Goal: Task Accomplishment & Management: Manage account settings

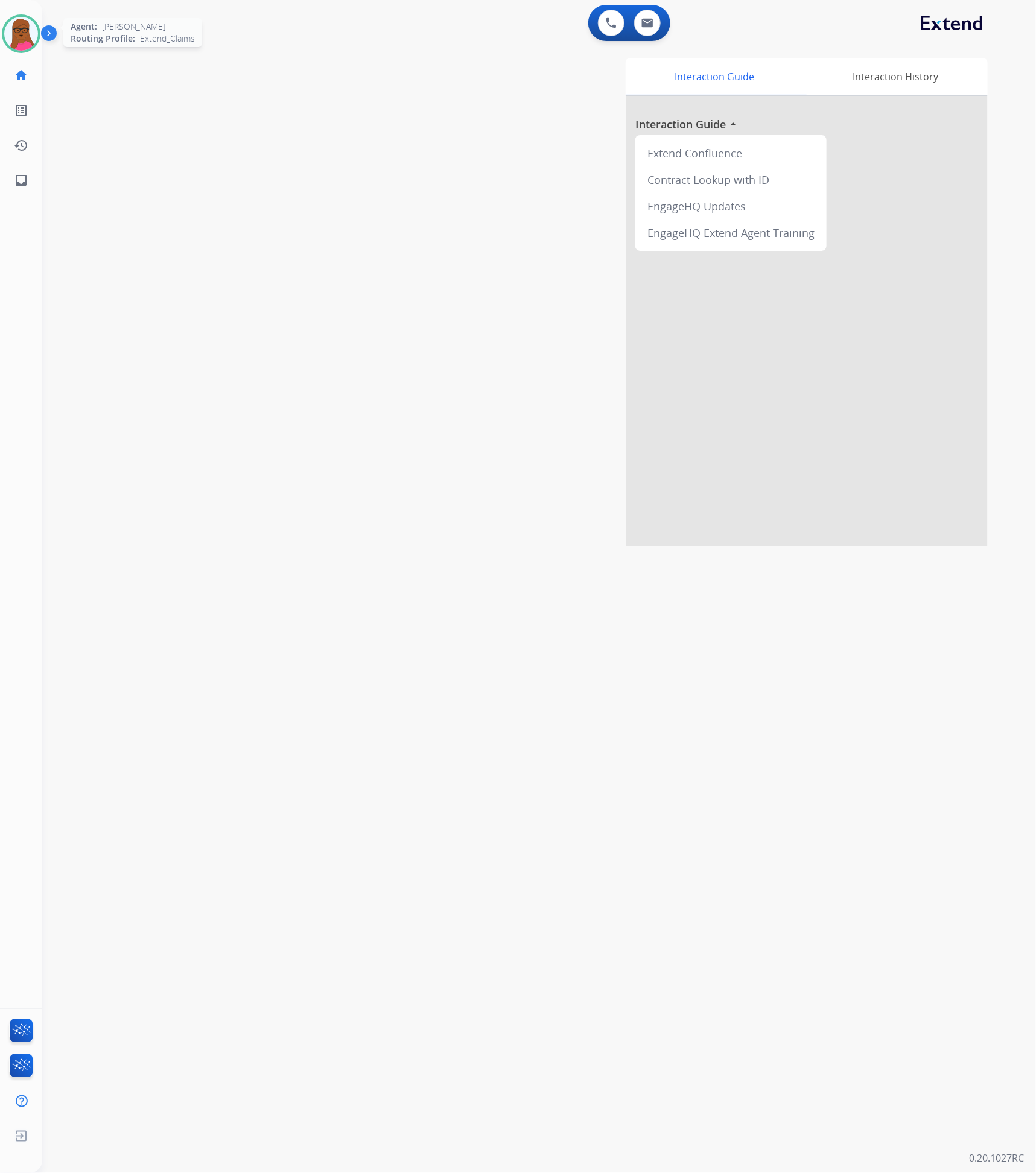
click at [20, 42] on img at bounding box center [20, 33] width 33 height 33
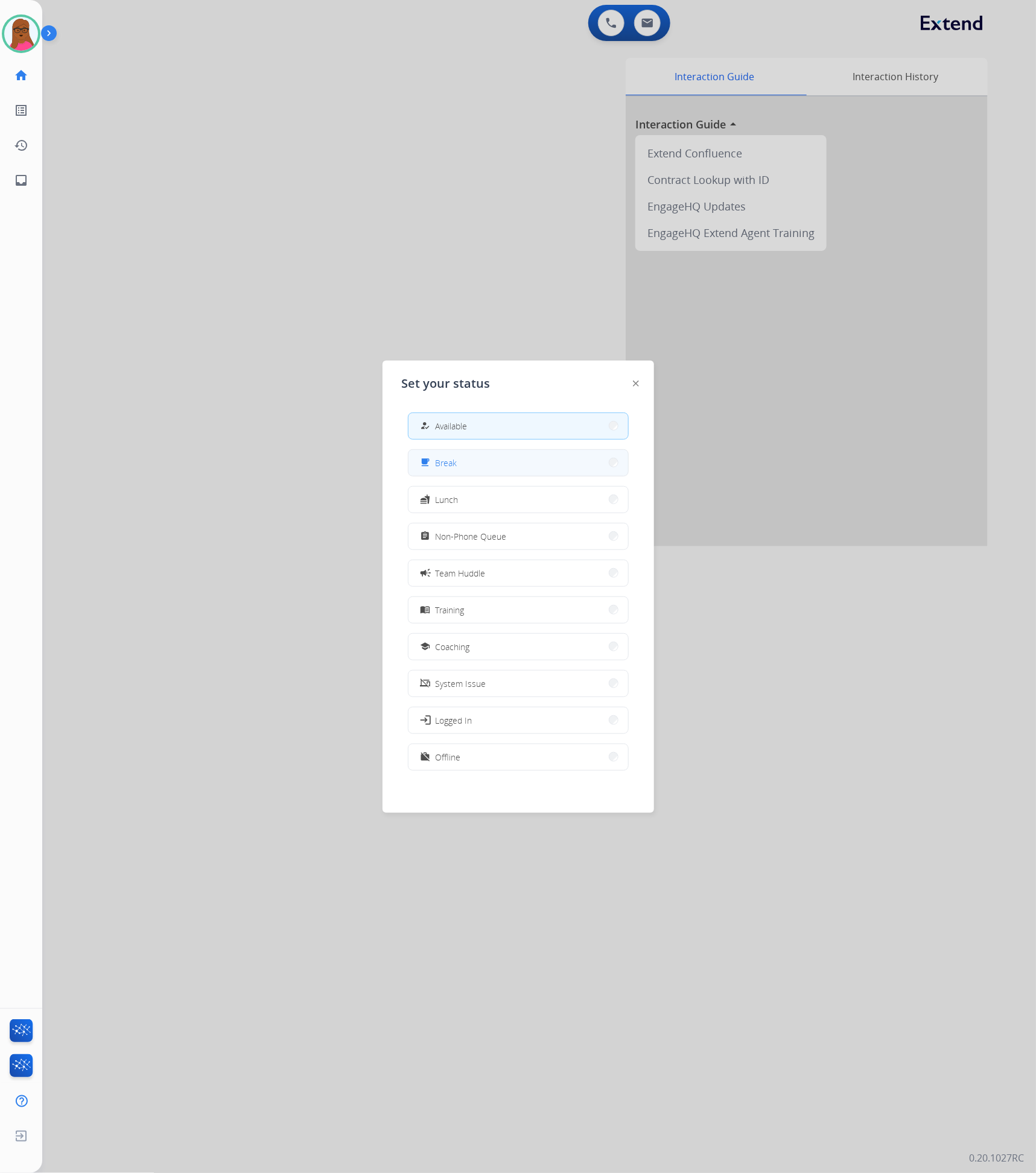
click at [496, 474] on button "free_breakfast Break" at bounding box center [518, 462] width 219 height 26
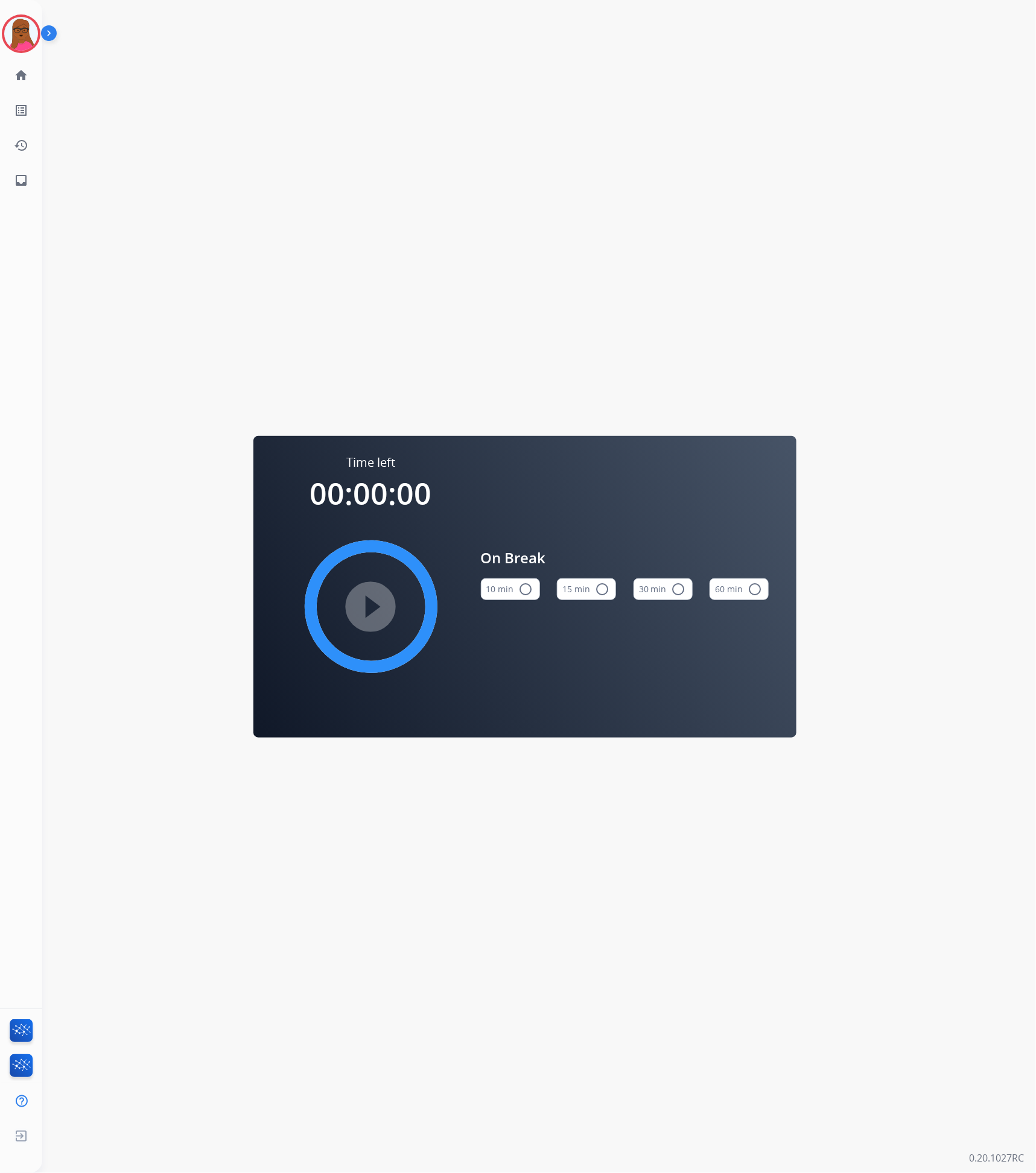
click at [596, 592] on mat-icon "radio_button_unchecked" at bounding box center [601, 589] width 14 height 14
click at [373, 608] on mat-icon "play_circle_filled" at bounding box center [371, 606] width 14 height 14
drag, startPoint x: 20, startPoint y: 44, endPoint x: 26, endPoint y: 51, distance: 9.2
click at [20, 44] on img at bounding box center [20, 33] width 33 height 33
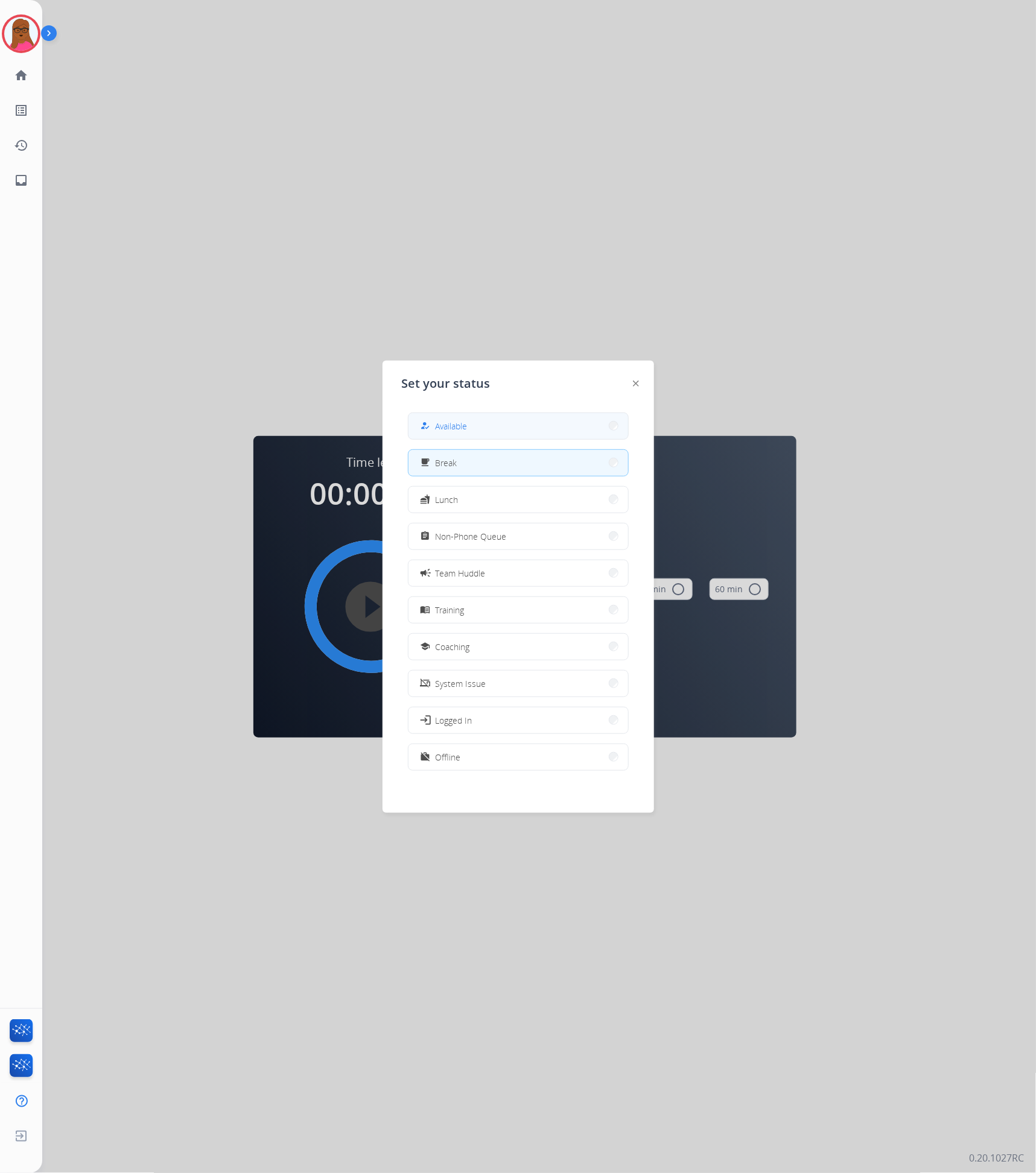
click at [463, 426] on span "Available" at bounding box center [452, 425] width 32 height 12
